Goal: Information Seeking & Learning: Compare options

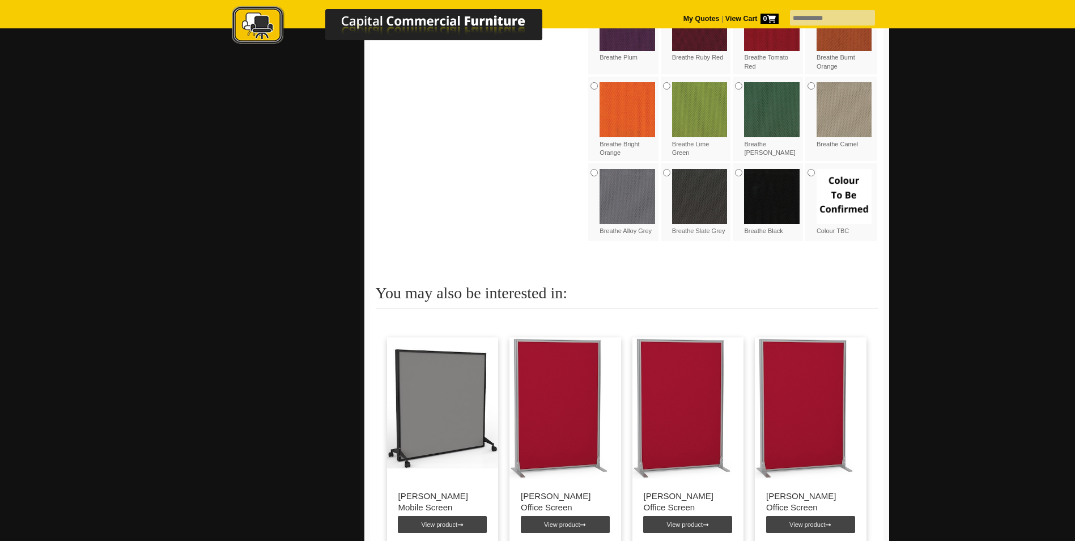
scroll to position [1020, 0]
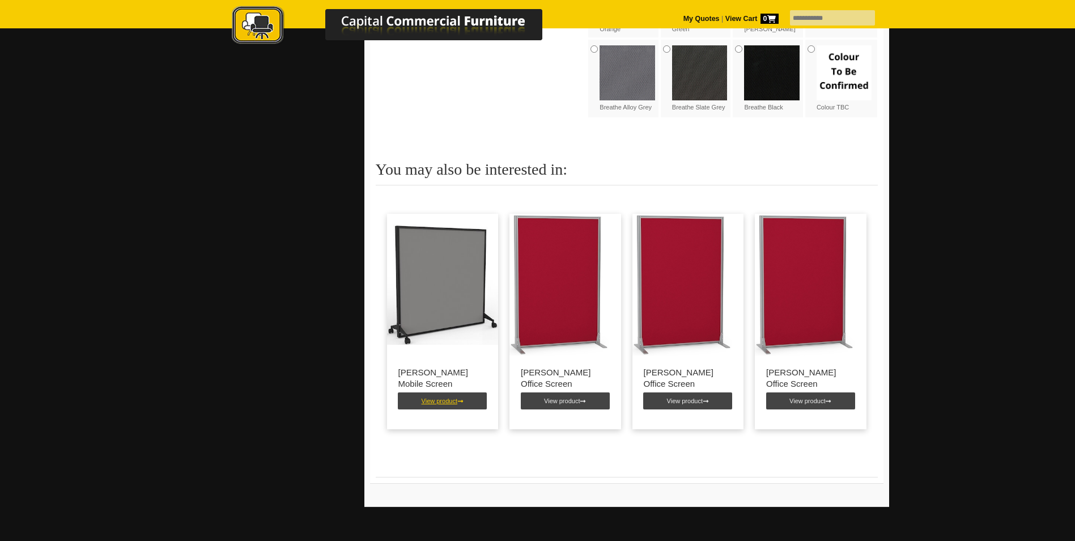
click at [416, 404] on link "View product" at bounding box center [442, 400] width 89 height 17
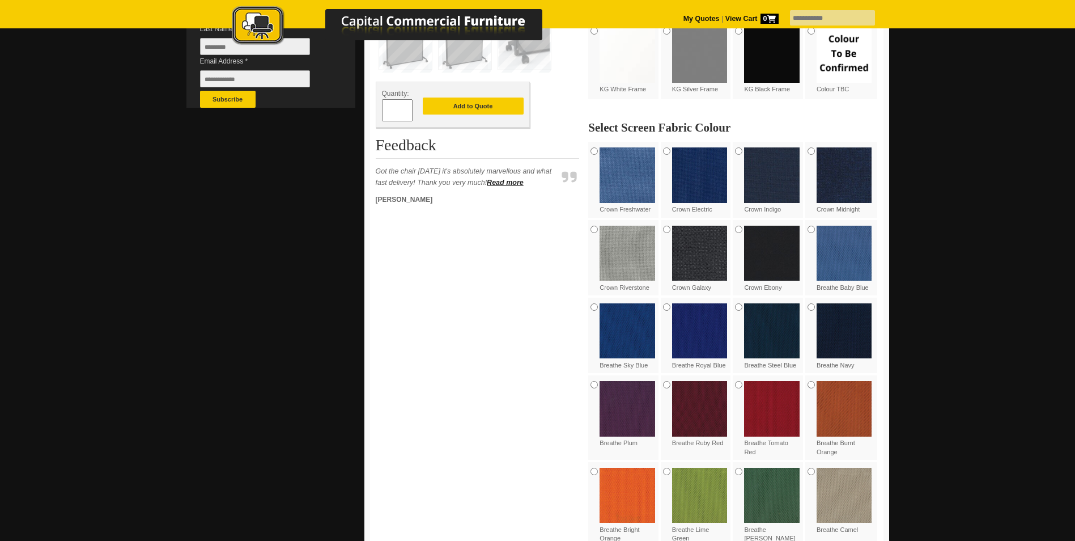
scroll to position [623, 0]
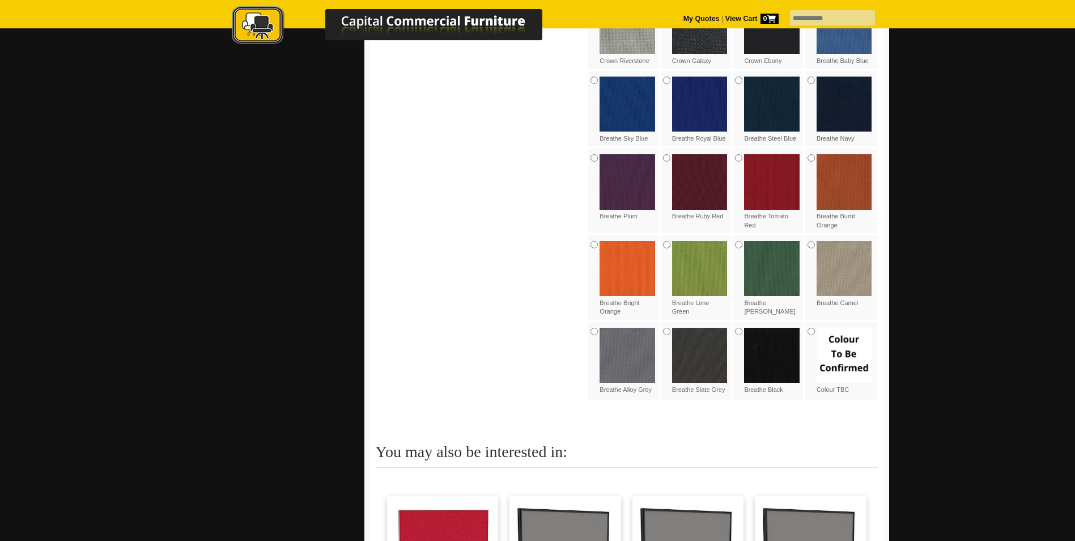
drag, startPoint x: 777, startPoint y: 193, endPoint x: 786, endPoint y: 203, distance: 14.0
click at [777, 193] on img at bounding box center [772, 182] width 56 height 56
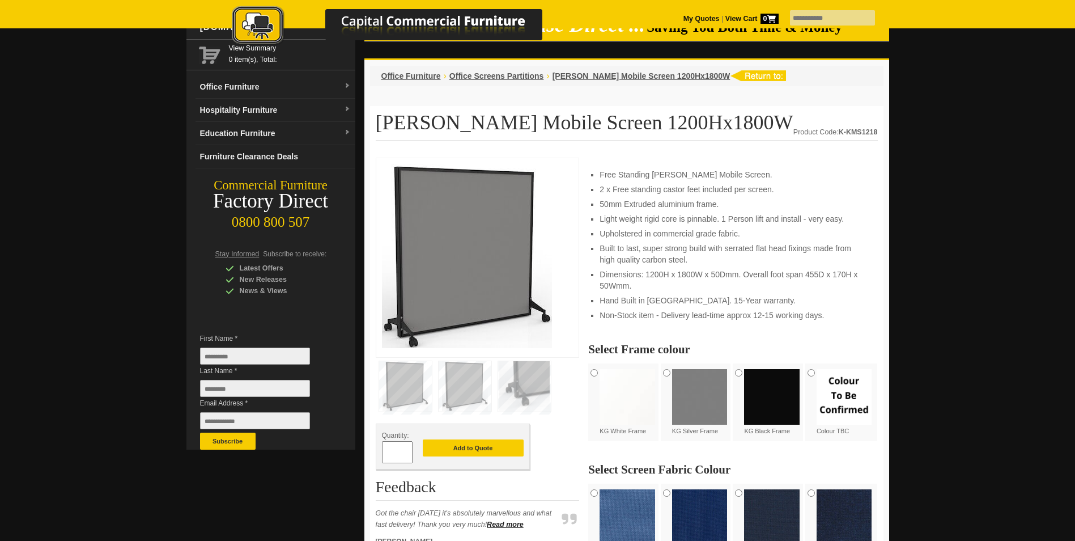
scroll to position [0, 0]
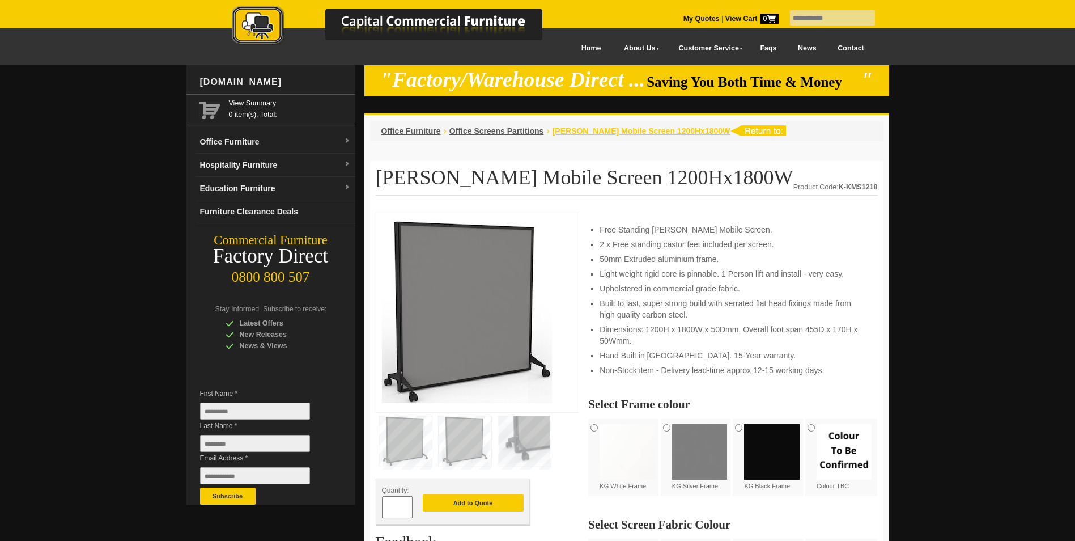
click at [636, 127] on span "[PERSON_NAME] Mobile Screen 1200Hx1800W" at bounding box center [641, 130] width 178 height 9
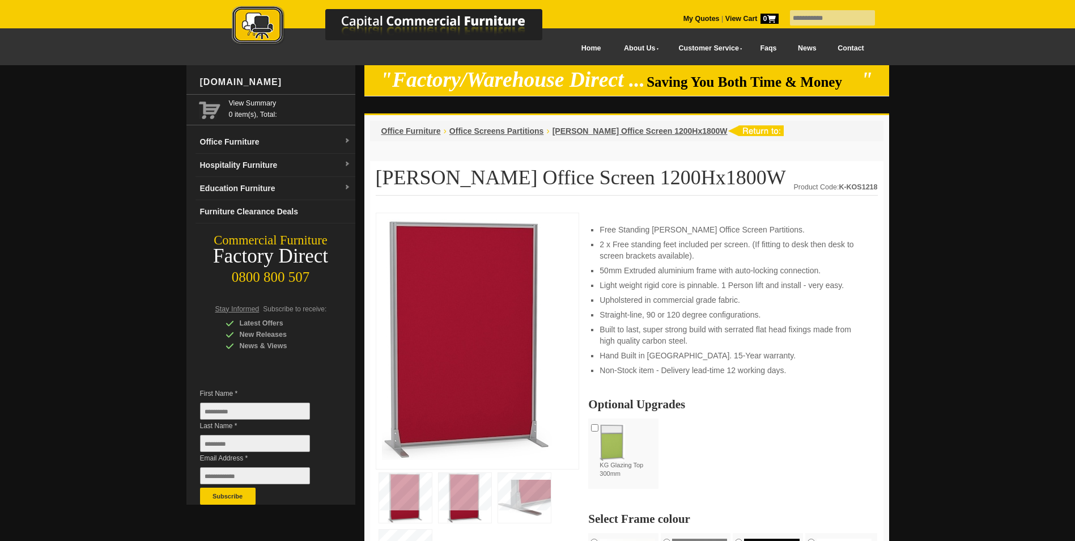
scroll to position [1020, 0]
